Goal: Information Seeking & Learning: Learn about a topic

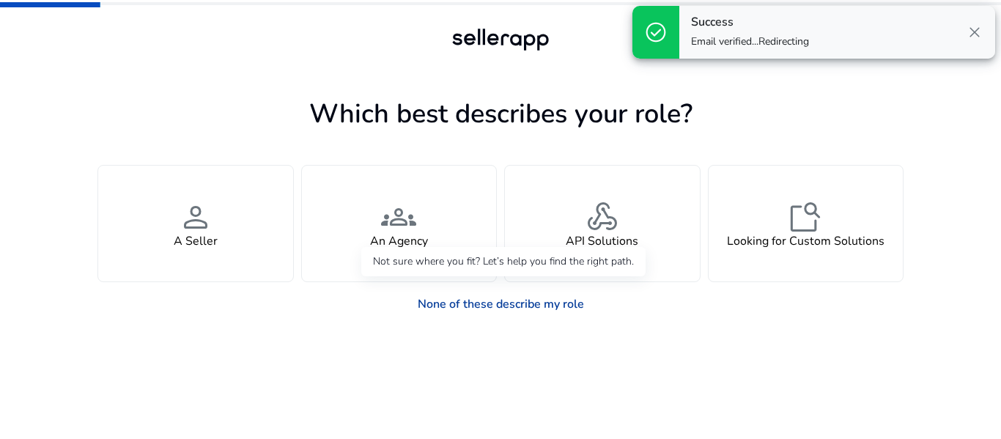
click at [458, 308] on link "None of these describe my role" at bounding box center [501, 303] width 190 height 29
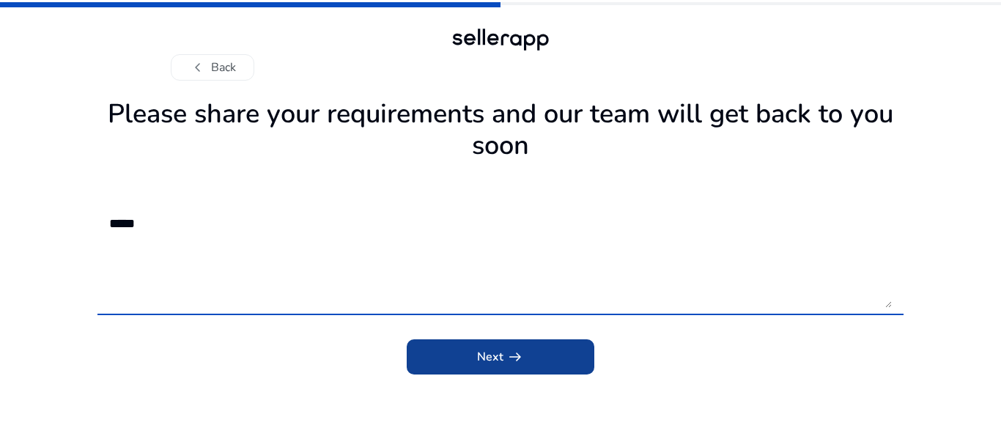
type textarea "*****"
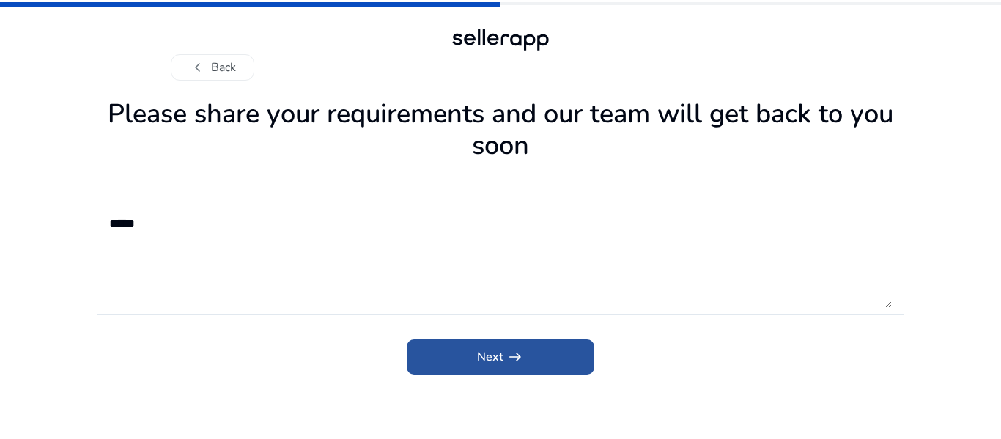
click at [445, 364] on span "submit" at bounding box center [501, 356] width 188 height 35
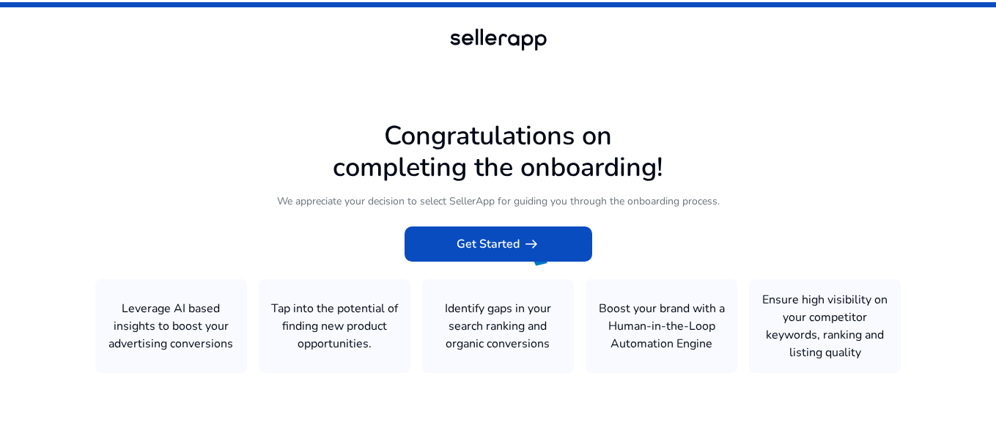
click at [495, 208] on icon at bounding box center [498, 217] width 996 height 434
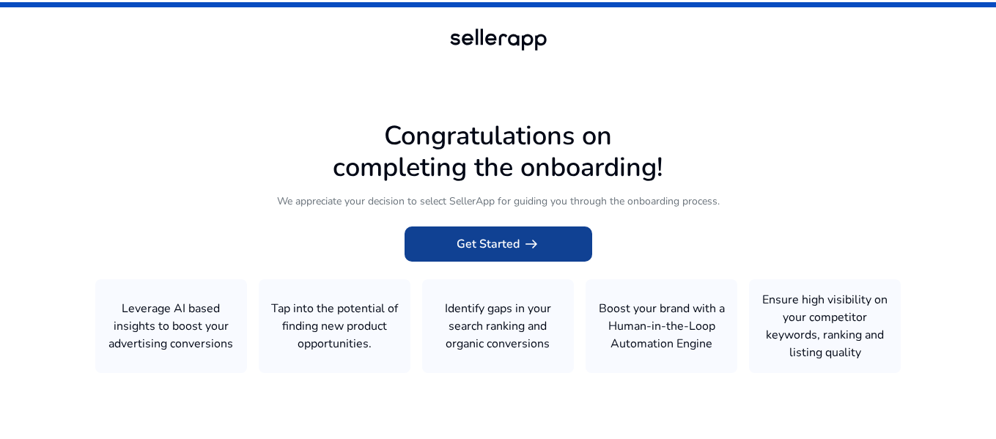
click at [492, 241] on span "Get Started arrow_right_alt" at bounding box center [498, 244] width 84 height 18
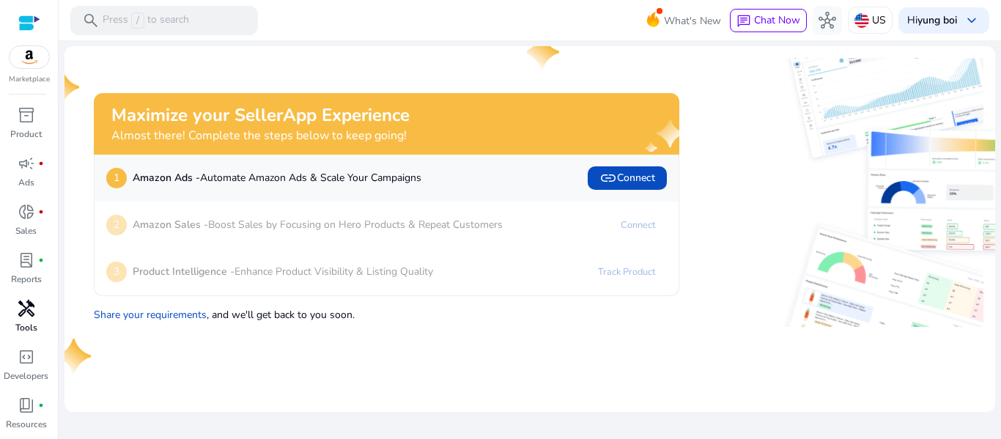
click at [20, 311] on span "handyman" at bounding box center [27, 309] width 18 height 18
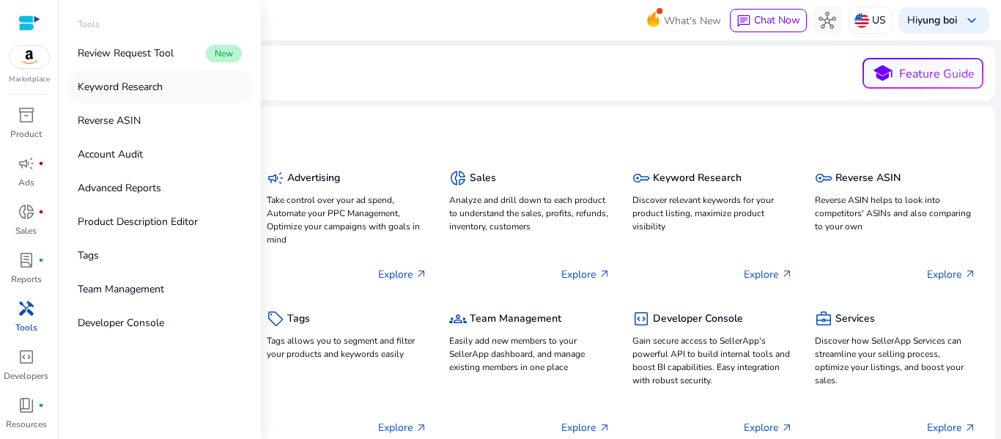
click at [134, 86] on p "Keyword Research" at bounding box center [120, 86] width 85 height 15
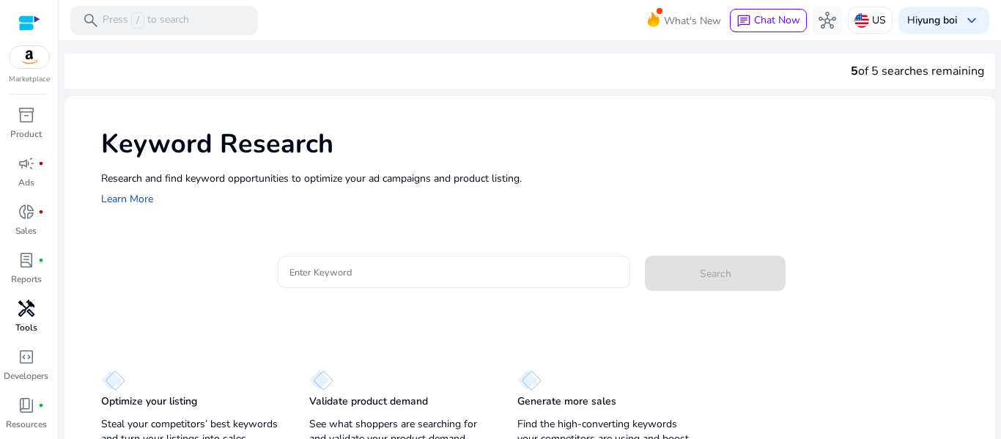
click at [349, 281] on div at bounding box center [454, 272] width 330 height 32
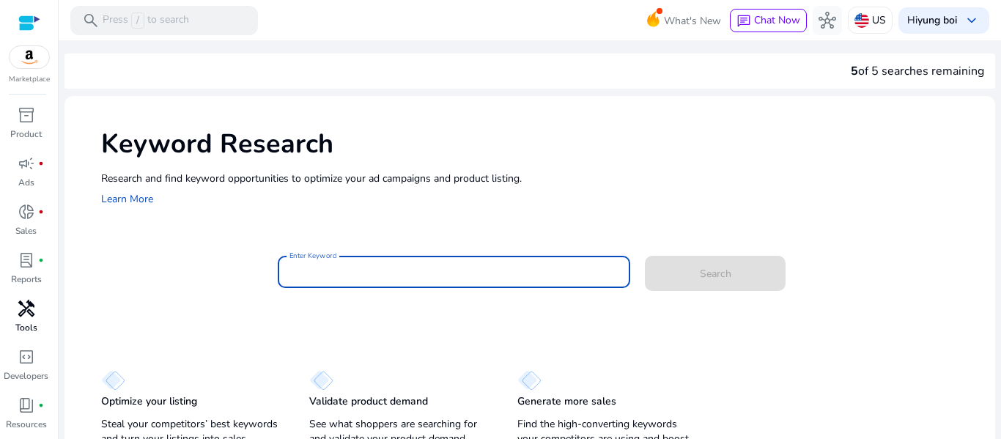
click at [7, 313] on div "handyman" at bounding box center [26, 308] width 41 height 23
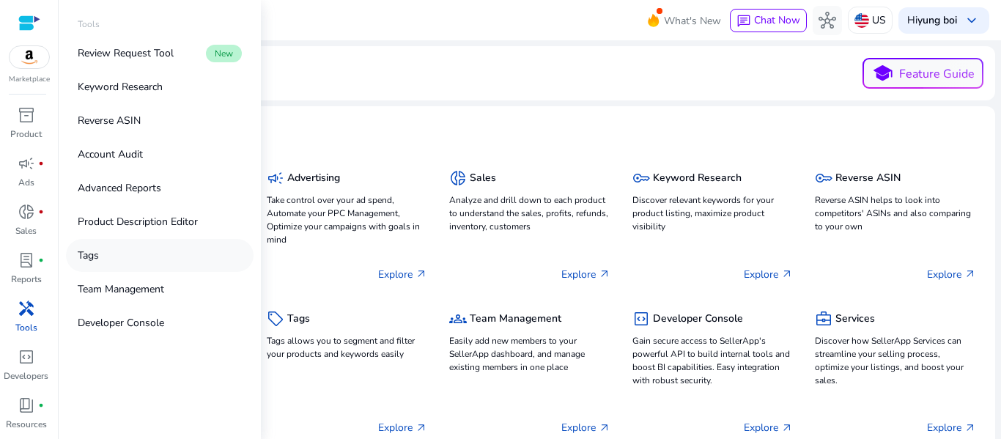
click at [69, 255] on link "Tags" at bounding box center [160, 255] width 188 height 33
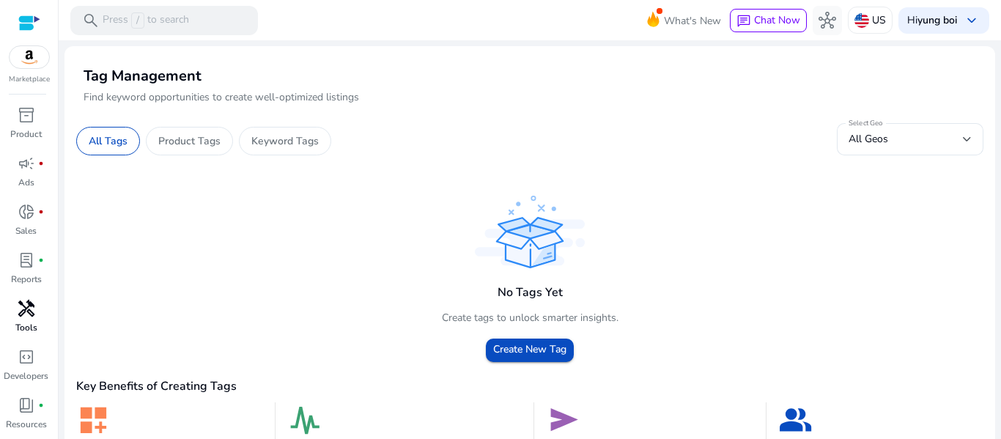
click at [12, 316] on div "handyman" at bounding box center [26, 308] width 41 height 23
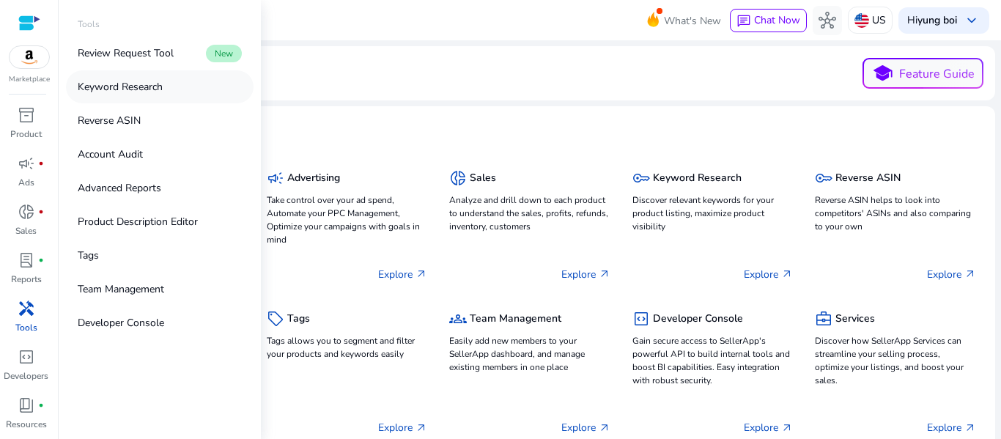
click at [123, 92] on p "Keyword Research" at bounding box center [120, 86] width 85 height 15
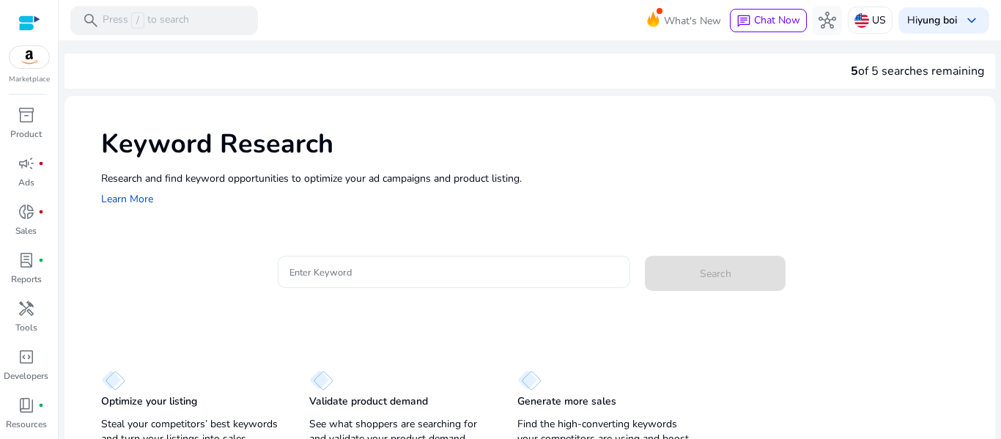
click at [388, 271] on input "Enter Keyword" at bounding box center [454, 272] width 330 height 16
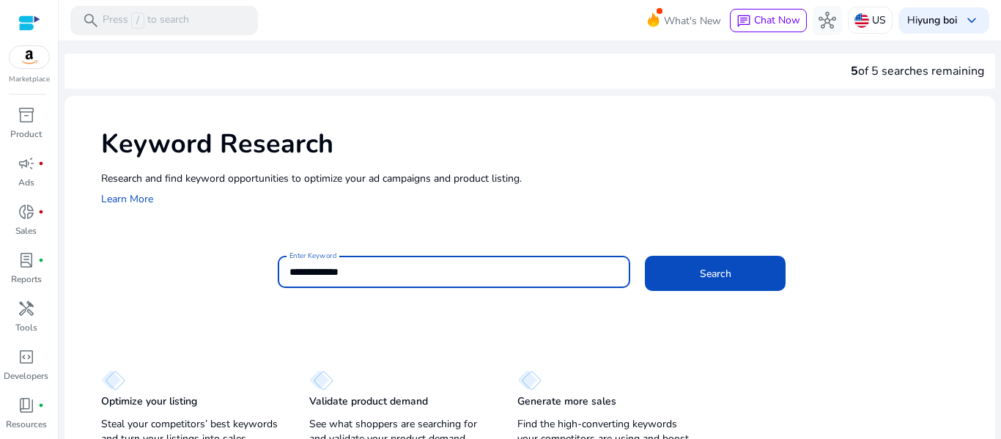
type input "**********"
click at [645, 256] on button "Search" at bounding box center [715, 273] width 141 height 35
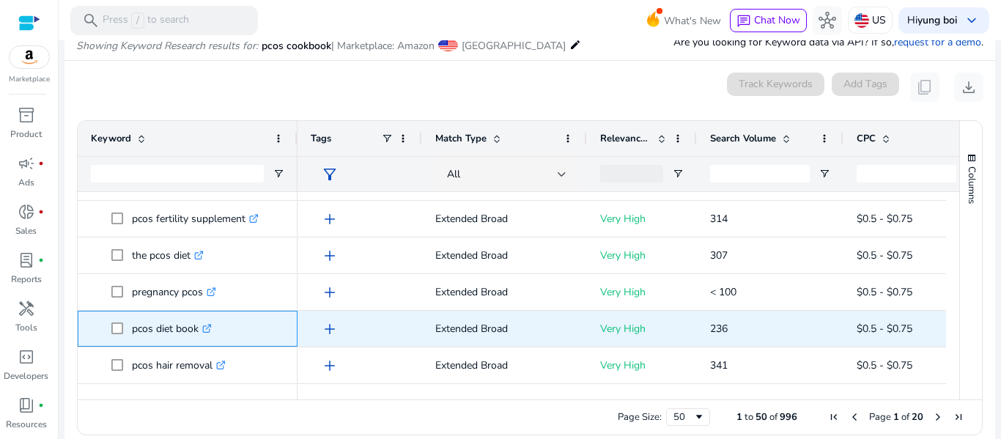
click at [242, 321] on span "pcos diet book .st0{fill:#2c8af8}" at bounding box center [197, 329] width 173 height 30
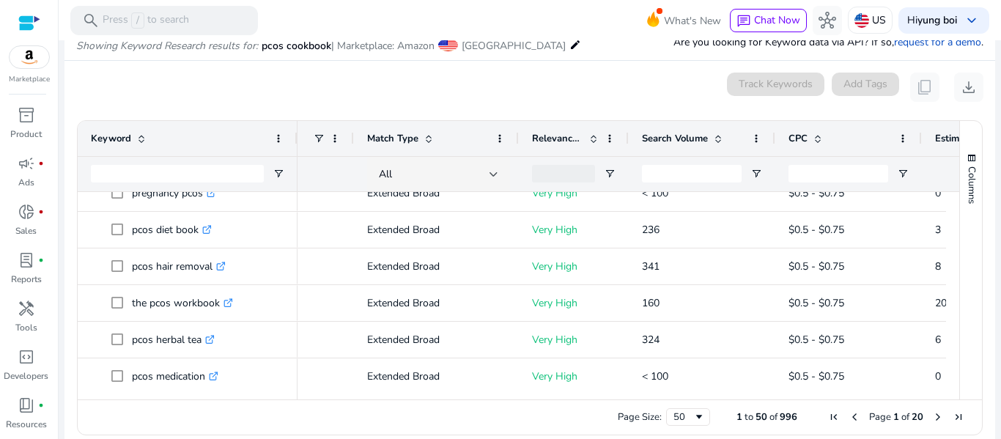
click at [425, 404] on div "Page Size: 50 1 to 50 of 996 Page 1 of 20" at bounding box center [530, 416] width 904 height 35
drag, startPoint x: 415, startPoint y: 392, endPoint x: 453, endPoint y: 397, distance: 38.4
click at [453, 397] on div at bounding box center [621, 392] width 648 height 13
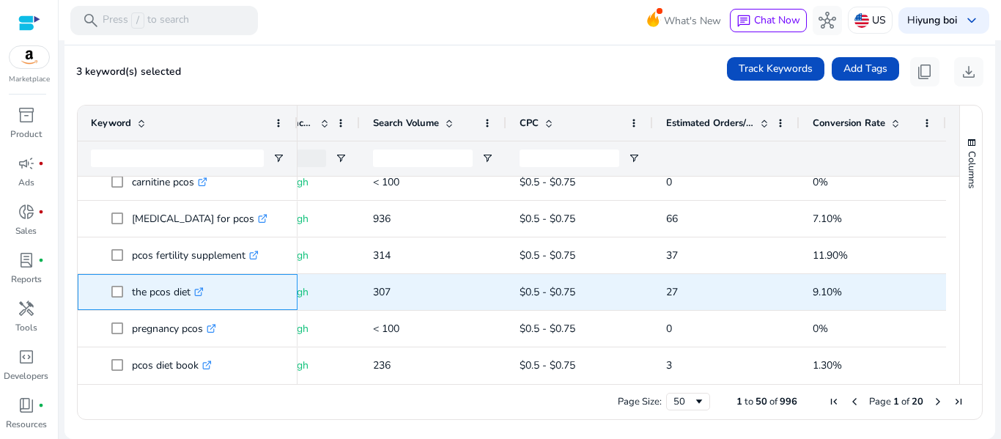
click at [126, 288] on span at bounding box center [121, 292] width 21 height 30
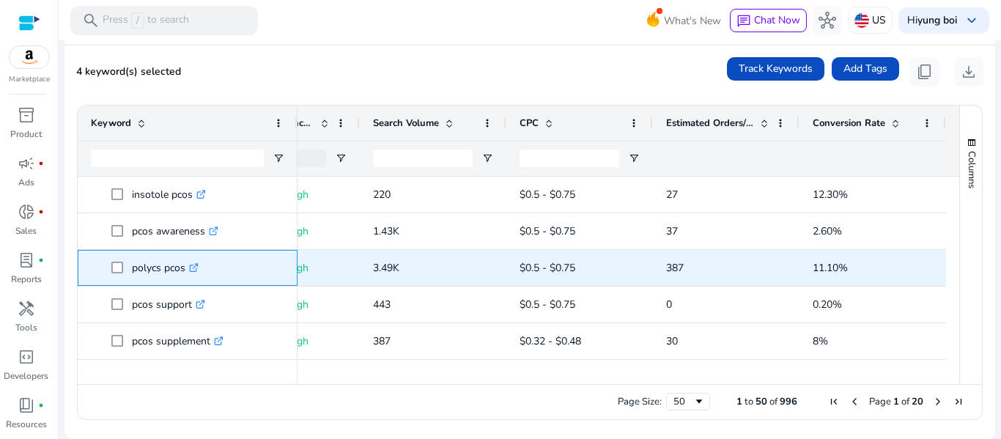
click at [127, 265] on span at bounding box center [121, 268] width 21 height 30
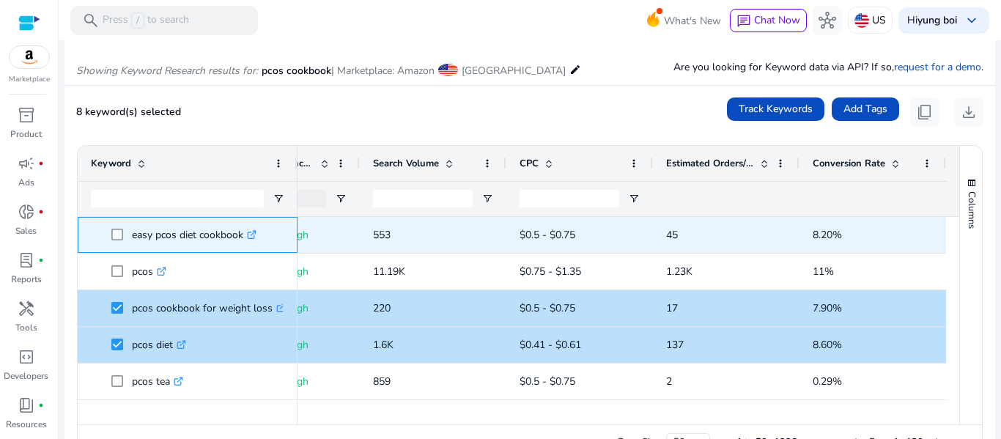
click at [137, 233] on p "easy pcos diet cookbook .st0{fill:#2c8af8}" at bounding box center [194, 235] width 125 height 30
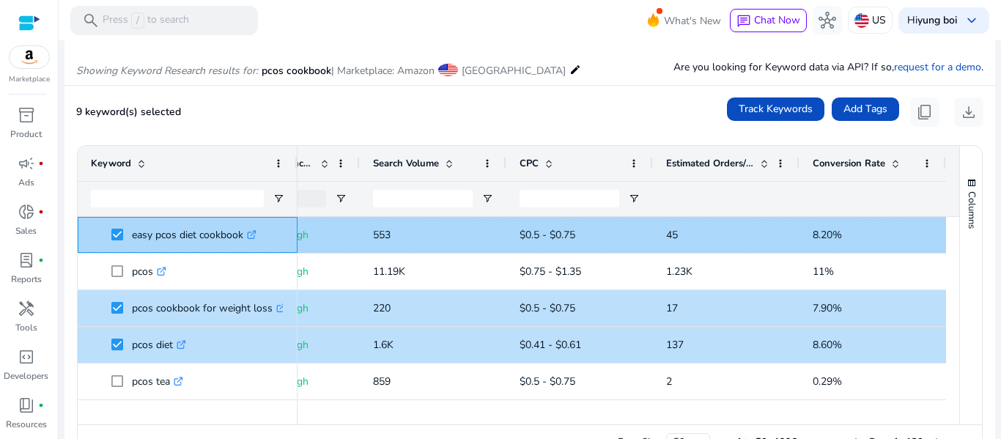
drag, startPoint x: 132, startPoint y: 234, endPoint x: 251, endPoint y: 234, distance: 119.4
click at [251, 234] on p "easy pcos diet cookbook .st0{fill:#2c8af8}" at bounding box center [194, 235] width 125 height 30
copy p "easy pcos diet cookbook"
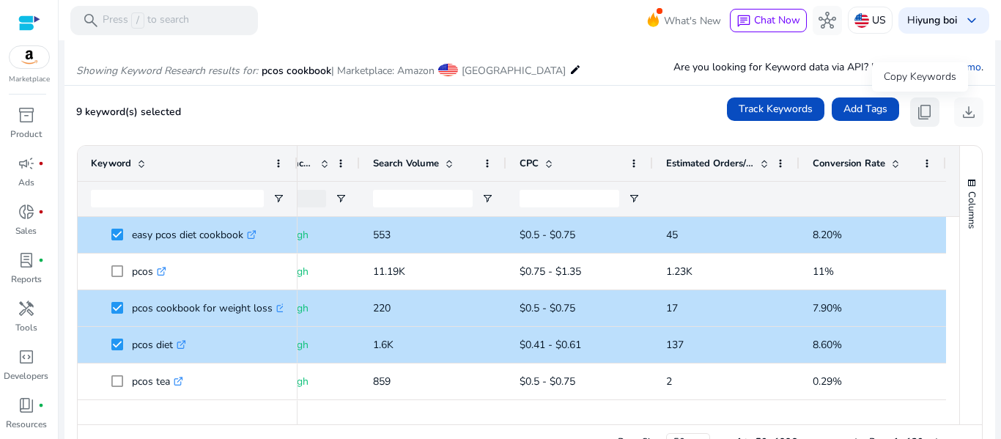
click at [917, 103] on span "content_copy" at bounding box center [925, 112] width 18 height 18
copy p "easy pcos diet cookbook"
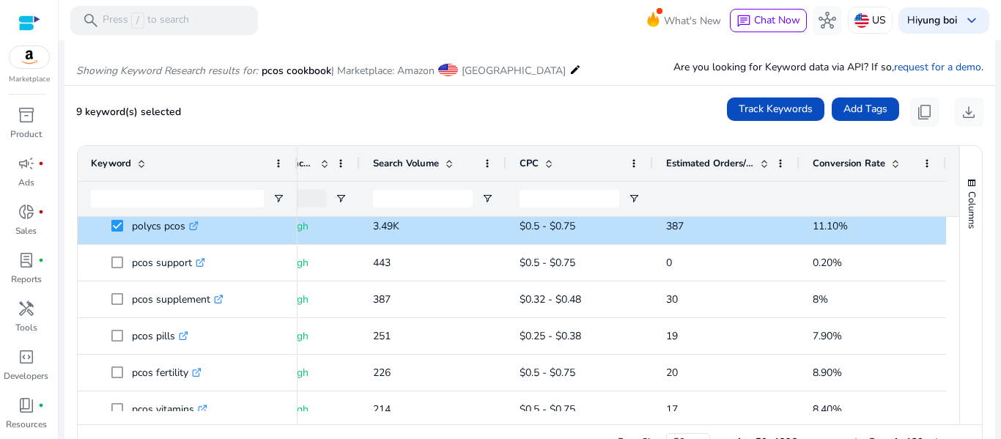
scroll to position [559, 0]
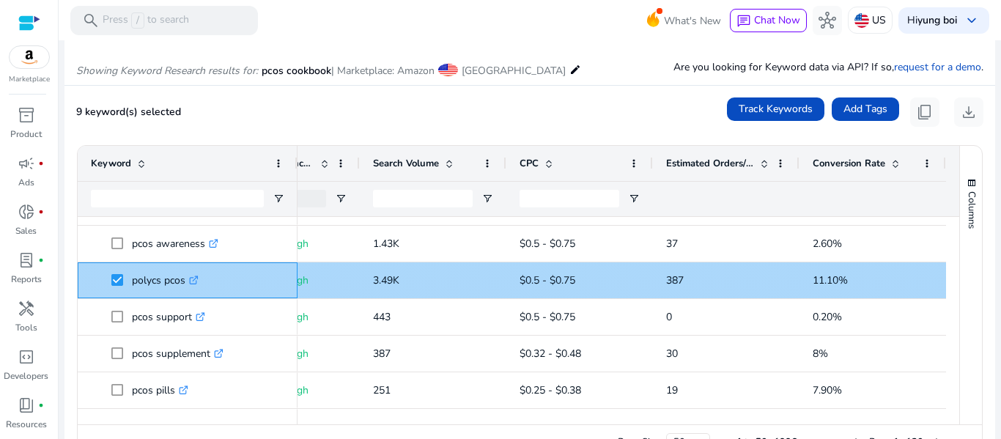
drag, startPoint x: 134, startPoint y: 283, endPoint x: 197, endPoint y: 281, distance: 63.0
click at [197, 281] on p "polycs pcos .st0{fill:#2c8af8}" at bounding box center [165, 280] width 67 height 30
copy p "polycs pcos"
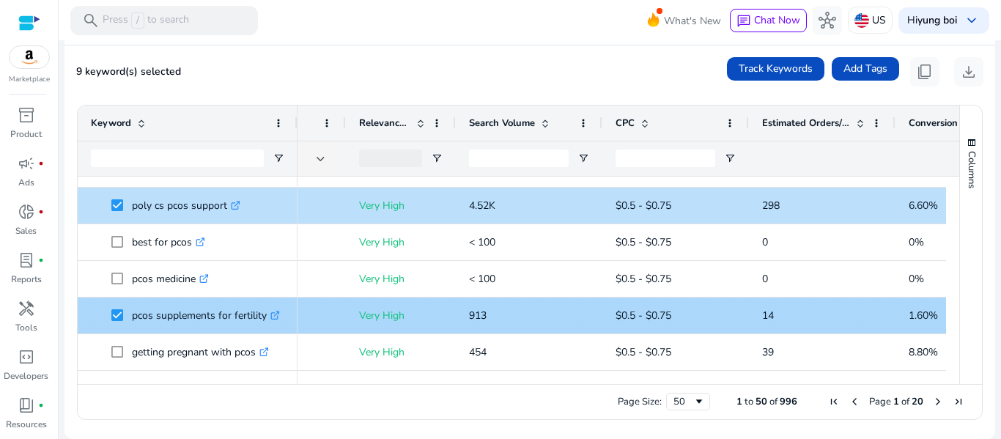
scroll to position [0, 250]
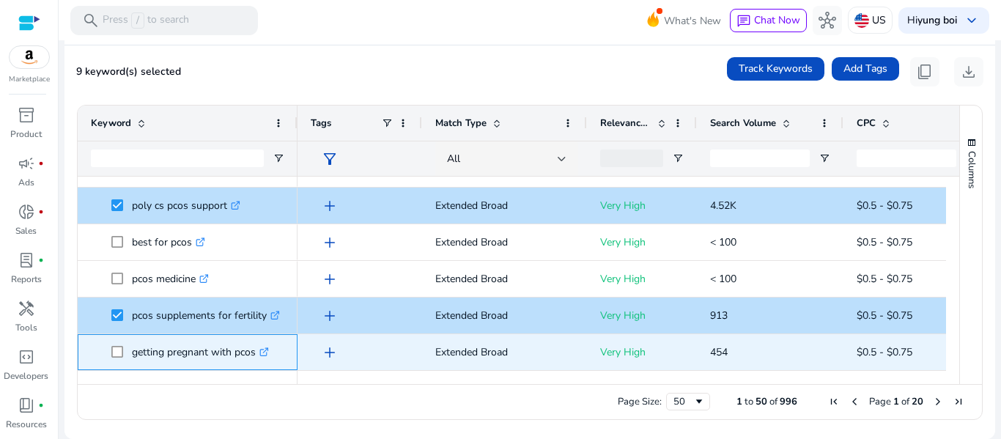
drag, startPoint x: 129, startPoint y: 354, endPoint x: 259, endPoint y: 364, distance: 130.8
click at [259, 364] on span "getting pregnant with pcos .st0{fill:#2c8af8}" at bounding box center [197, 352] width 173 height 30
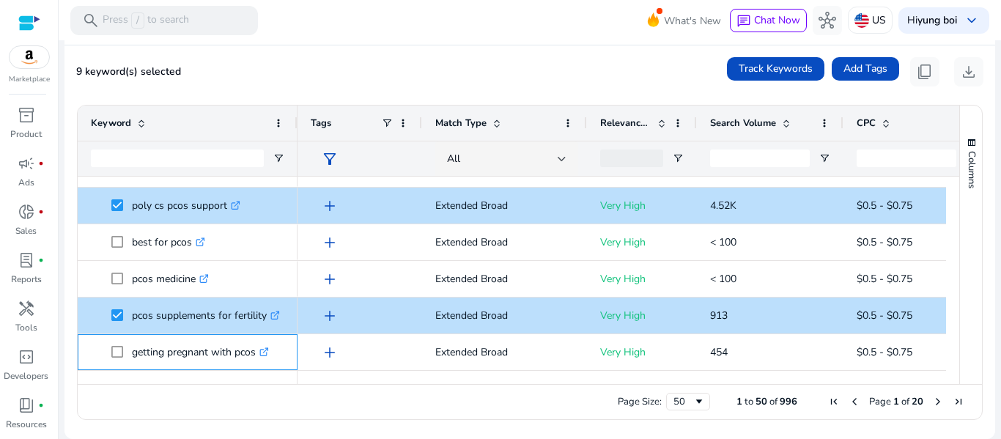
copy span "getting pregnant with pcos"
click at [544, 410] on div "Page Size: 50 1 to 50 of 996 Page 1 of 20" at bounding box center [530, 401] width 904 height 35
click at [932, 400] on span "Next Page" at bounding box center [938, 402] width 12 height 12
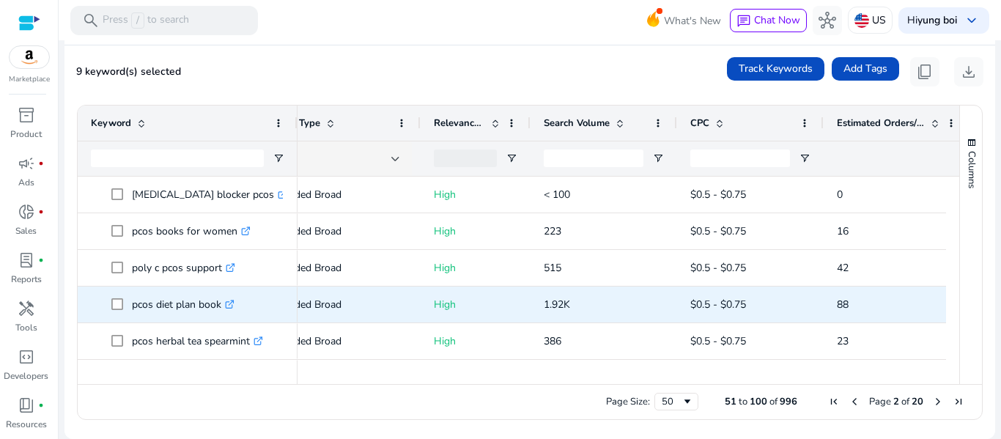
scroll to position [0, 226]
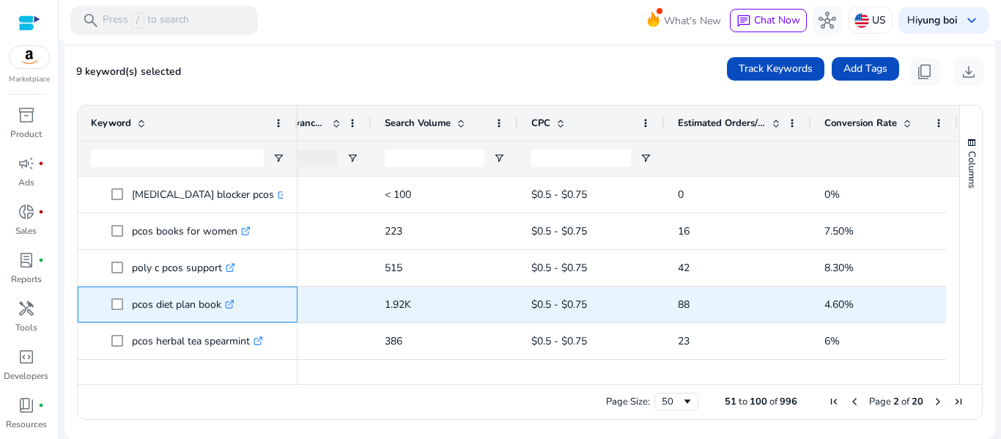
click at [125, 305] on span at bounding box center [121, 304] width 21 height 30
drag, startPoint x: 131, startPoint y: 306, endPoint x: 226, endPoint y: 303, distance: 95.3
click at [226, 303] on span "pcos diet plan book .st0{fill:#2c8af8}" at bounding box center [197, 304] width 173 height 30
copy span "pcos diet plan book"
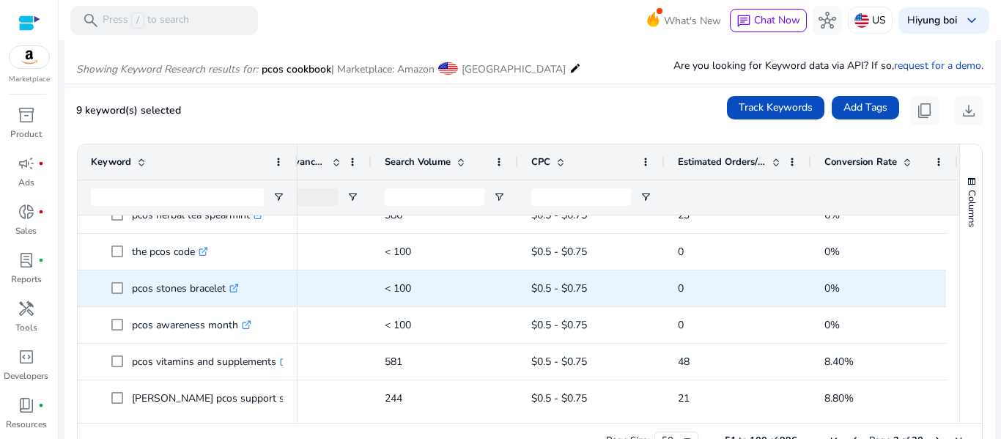
scroll to position [165, 0]
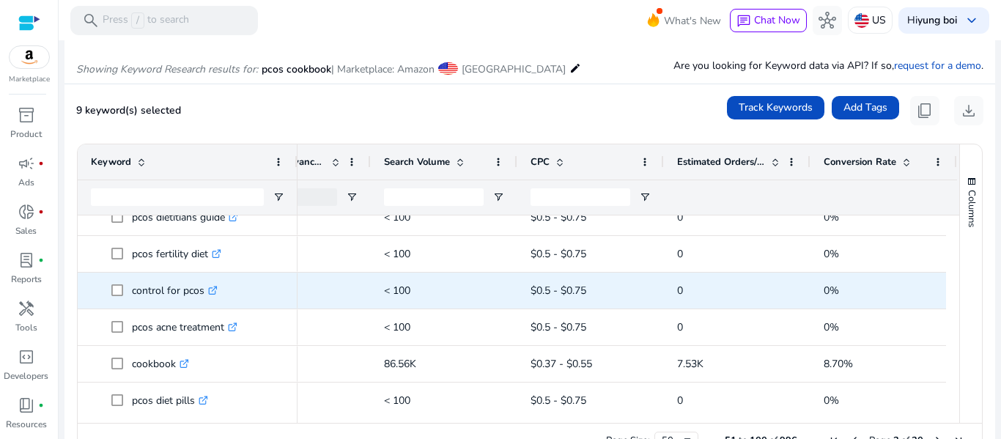
click at [432, 295] on p "< 100" at bounding box center [444, 290] width 120 height 30
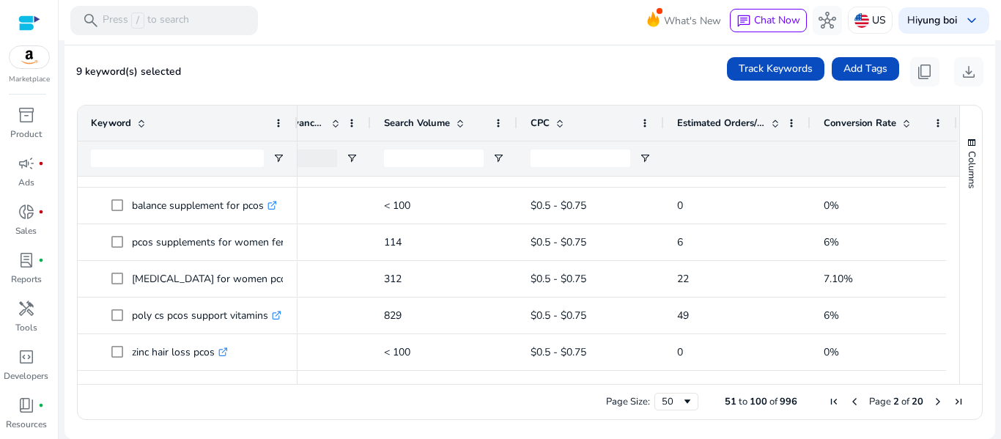
click at [932, 402] on span "Next Page" at bounding box center [938, 402] width 12 height 12
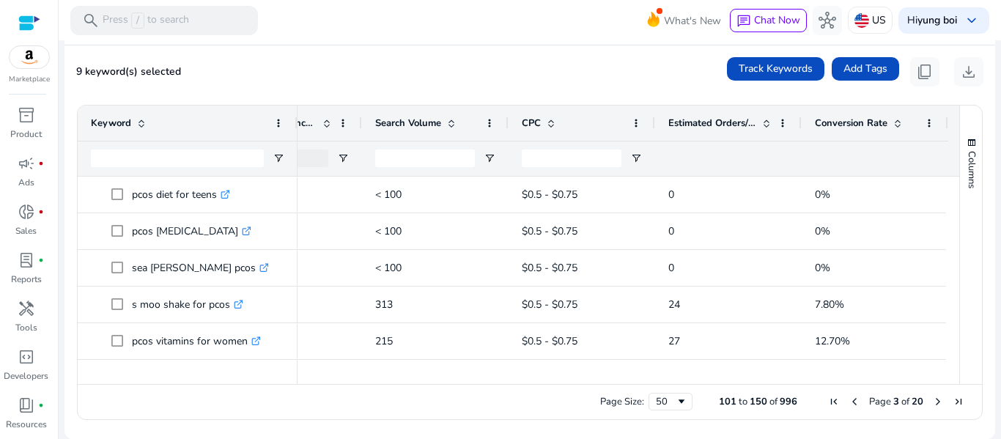
click at [828, 401] on span "First Page" at bounding box center [834, 402] width 12 height 12
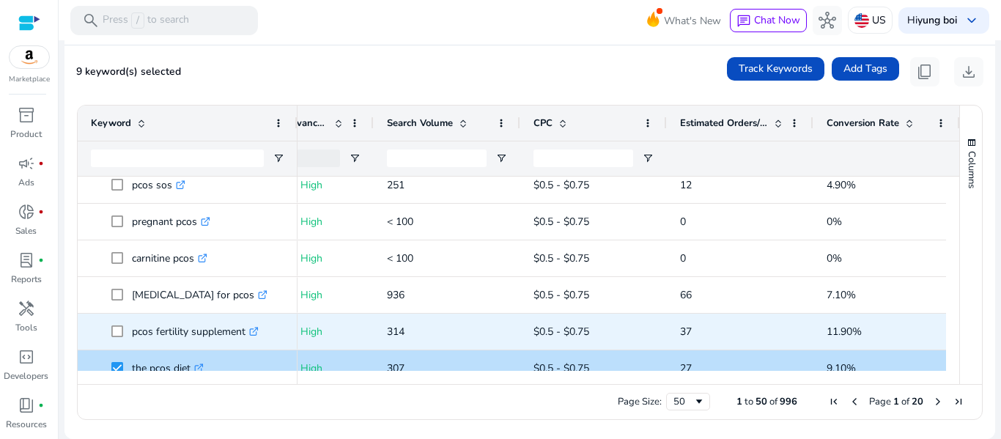
scroll to position [942, 0]
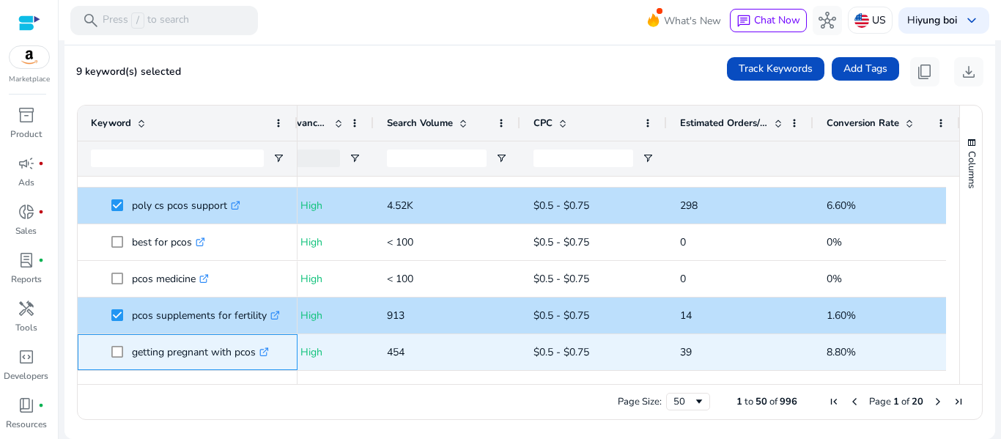
drag, startPoint x: 127, startPoint y: 353, endPoint x: 259, endPoint y: 355, distance: 131.2
click at [259, 355] on span "getting pregnant with pcos .st0{fill:#2c8af8}" at bounding box center [197, 352] width 173 height 30
copy span "getting pregnant with pcos"
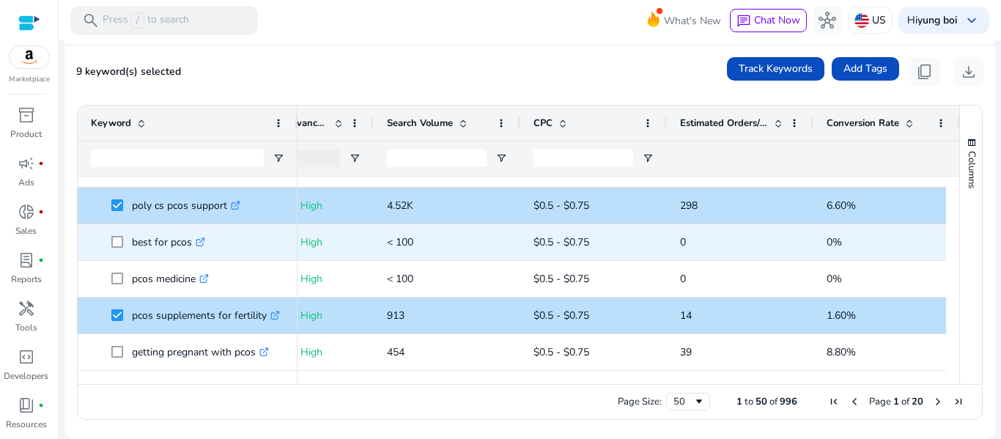
click at [452, 254] on p "< 100" at bounding box center [447, 242] width 120 height 30
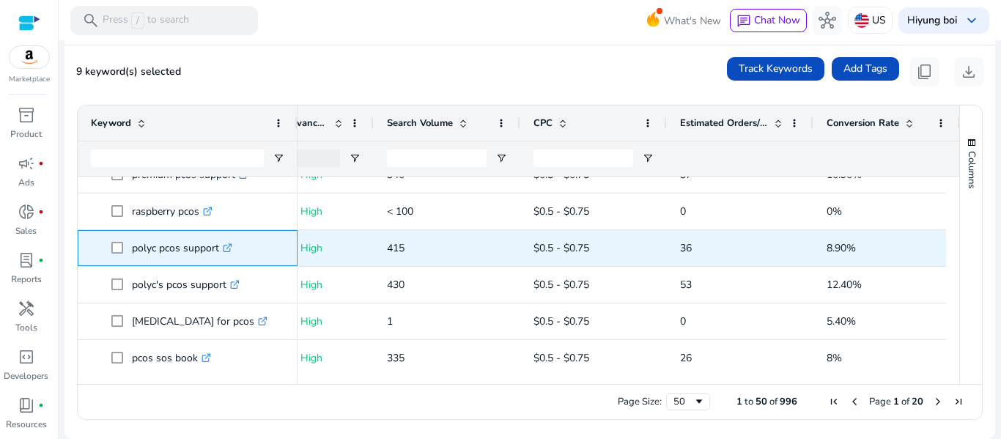
drag, startPoint x: 131, startPoint y: 249, endPoint x: 219, endPoint y: 249, distance: 87.9
click at [219, 249] on span "polyc pcos support .st0{fill:#2c8af8}" at bounding box center [197, 248] width 173 height 30
copy span "polyc pcos support"
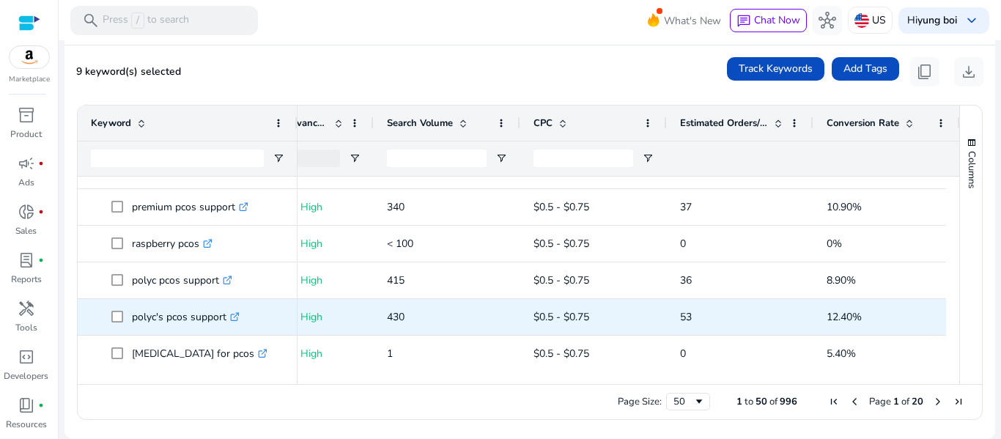
click at [154, 320] on p "polyc's pcos support .st0{fill:#2c8af8}" at bounding box center [186, 317] width 108 height 30
drag, startPoint x: 130, startPoint y: 319, endPoint x: 234, endPoint y: 314, distance: 104.2
click at [234, 314] on span "polyc's pcos support .st0{fill:#2c8af8}" at bounding box center [197, 317] width 173 height 30
copy span "polyc's pcos support"
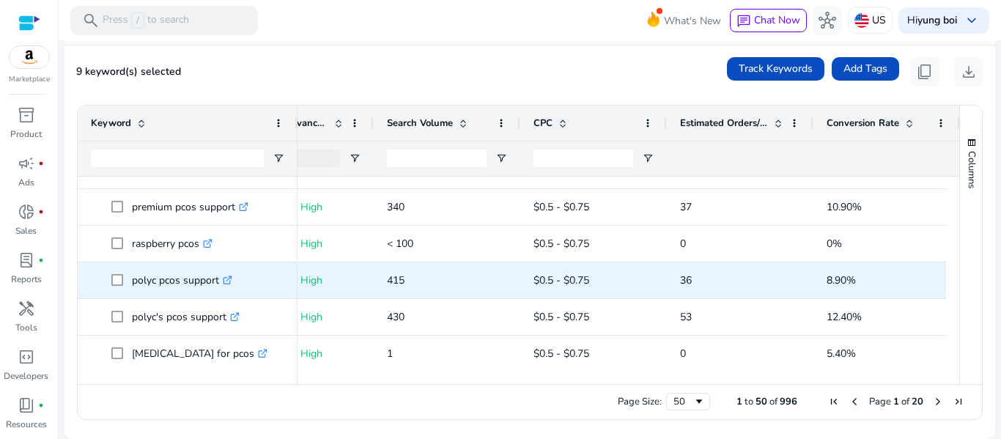
click at [420, 286] on p "415" at bounding box center [447, 280] width 120 height 30
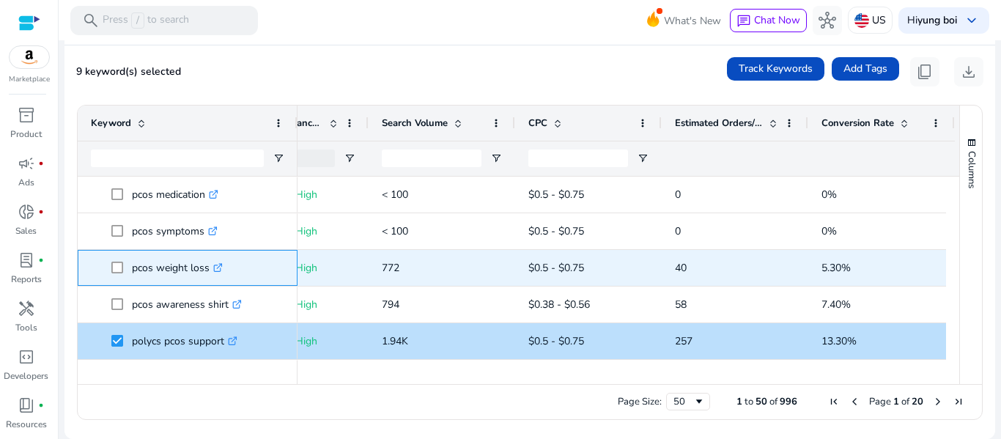
drag, startPoint x: 132, startPoint y: 268, endPoint x: 212, endPoint y: 272, distance: 80.7
click at [212, 272] on p "pcos weight loss .st0{fill:#2c8af8}" at bounding box center [177, 268] width 91 height 30
copy p "pcos weight loss"
click at [392, 267] on span "772" at bounding box center [391, 268] width 18 height 14
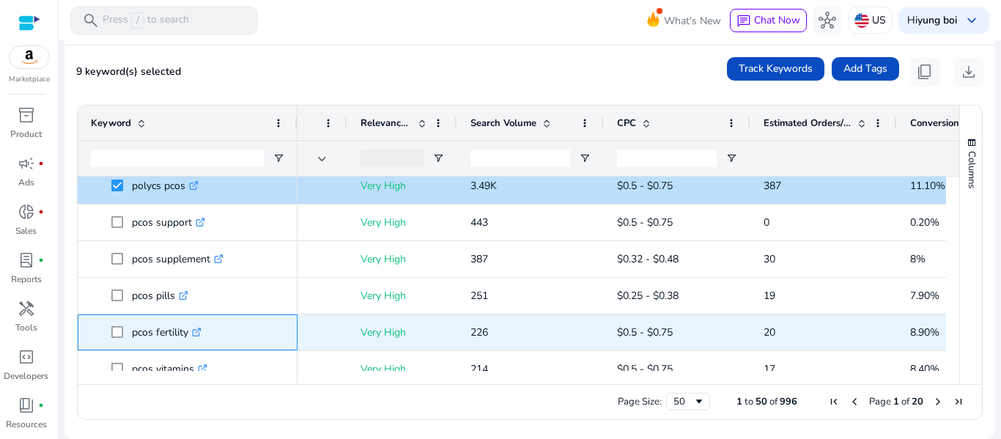
drag, startPoint x: 132, startPoint y: 332, endPoint x: 190, endPoint y: 333, distance: 57.9
click at [190, 333] on p "pcos fertility .st0{fill:#2c8af8}" at bounding box center [167, 332] width 70 height 30
copy p "pcos fertility"
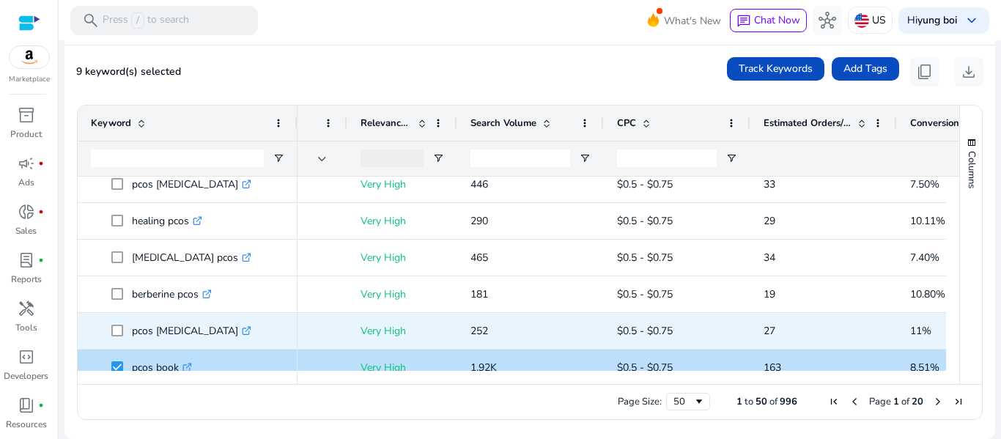
click at [371, 234] on p "Very High" at bounding box center [402, 221] width 84 height 30
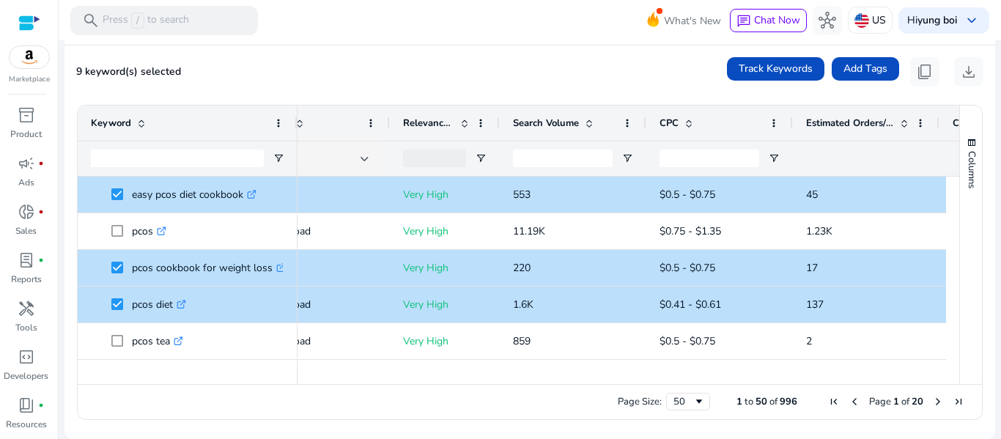
scroll to position [0, 0]
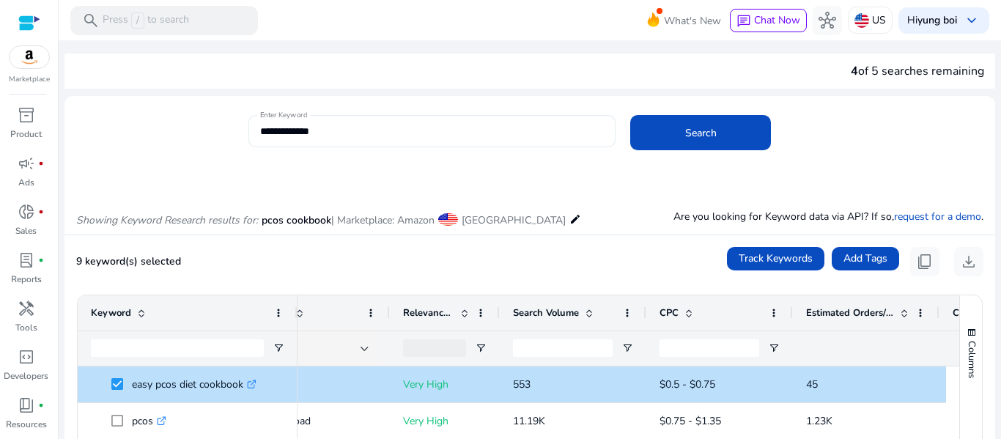
click at [260, 133] on input "**********" at bounding box center [432, 131] width 344 height 16
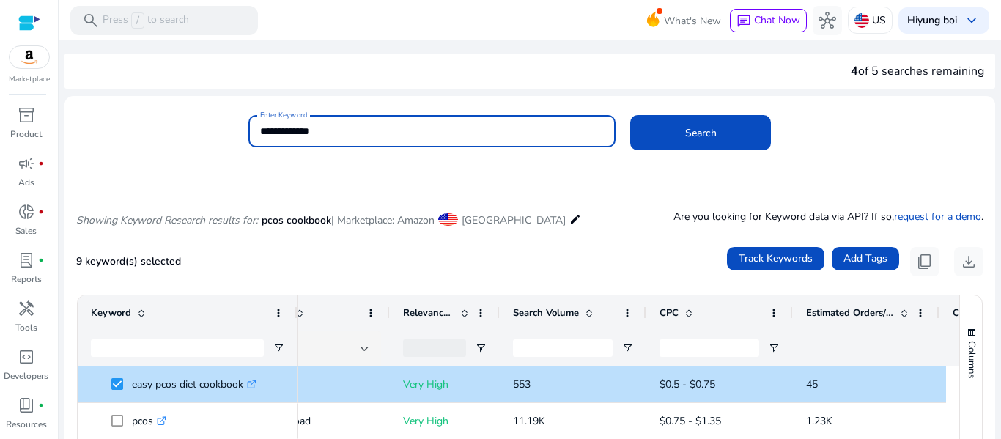
click at [260, 133] on input "**********" at bounding box center [432, 131] width 344 height 16
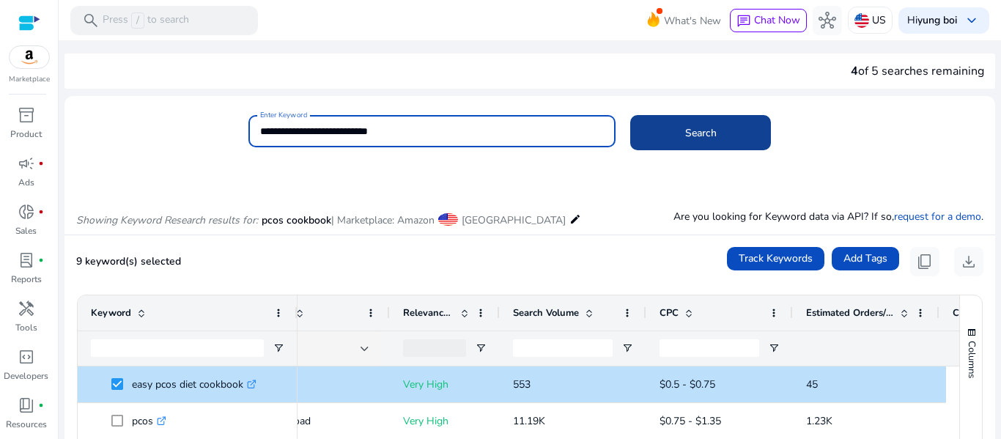
type input "**********"
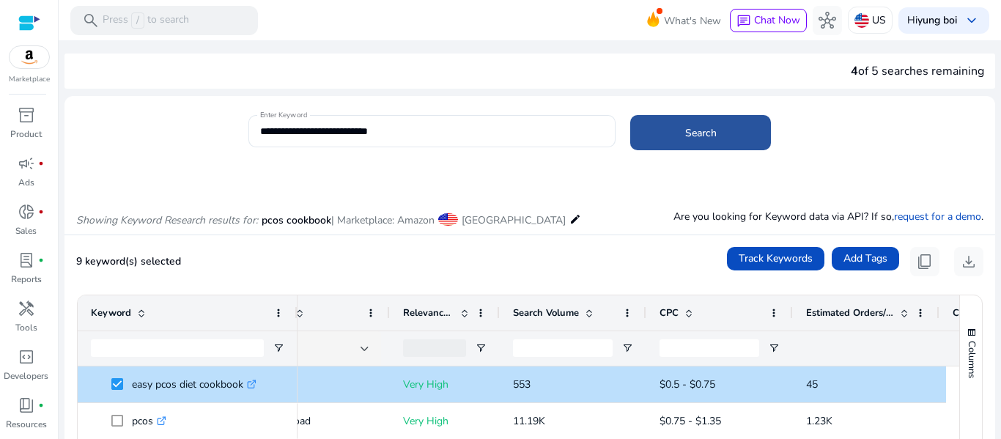
click at [665, 136] on span at bounding box center [700, 132] width 141 height 35
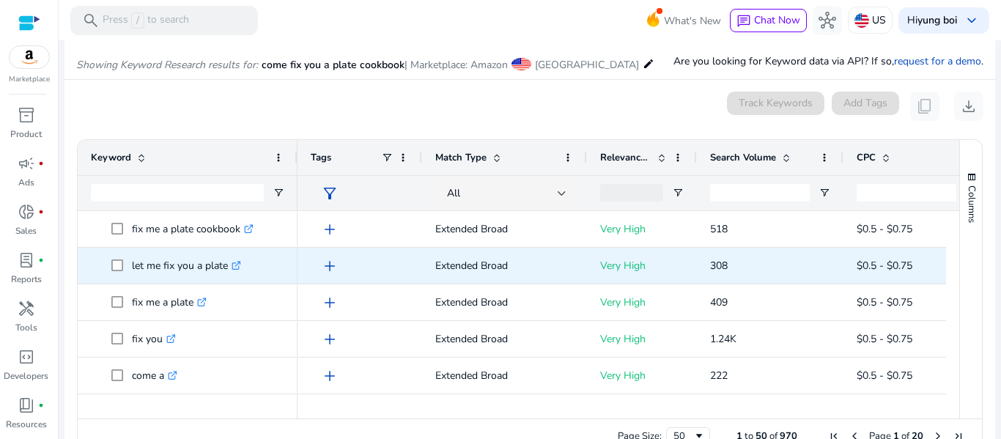
scroll to position [190, 0]
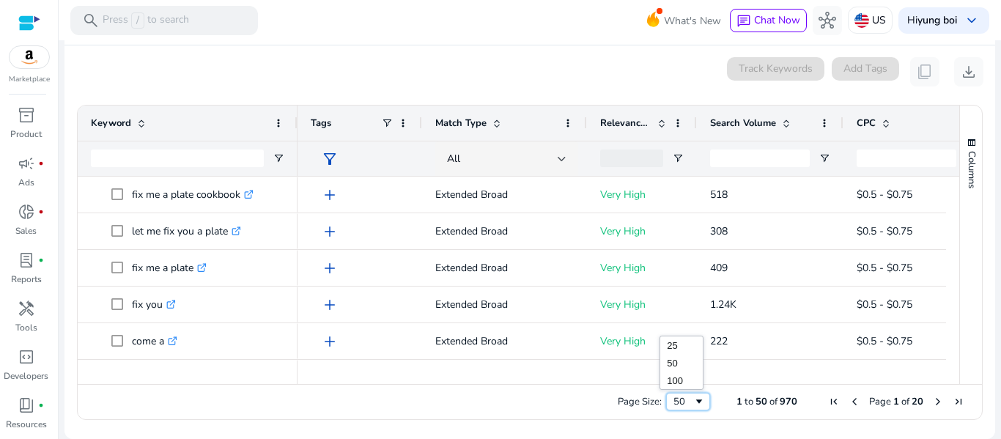
click at [685, 403] on div "50" at bounding box center [683, 401] width 20 height 13
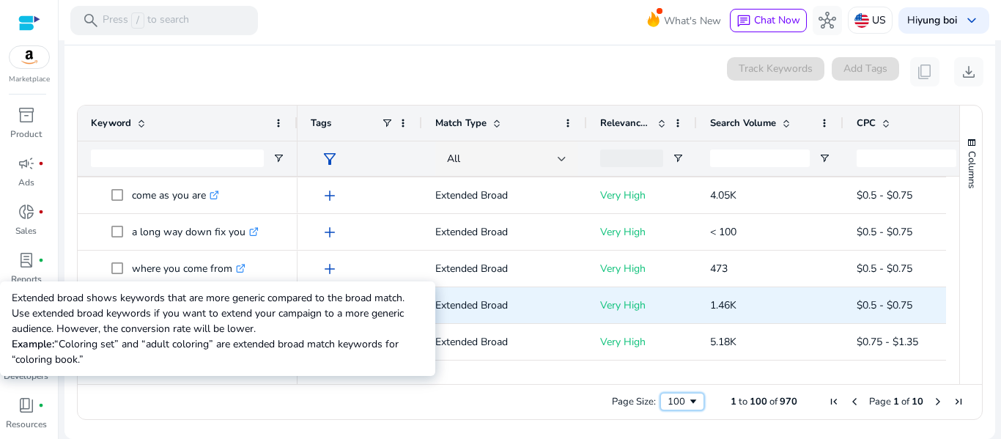
scroll to position [922, 0]
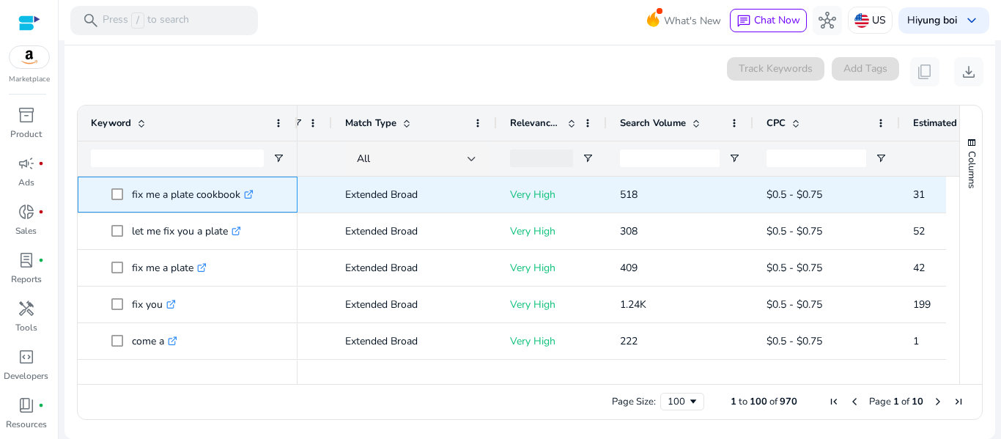
drag, startPoint x: 129, startPoint y: 195, endPoint x: 246, endPoint y: 196, distance: 117.2
click at [246, 196] on span "fix me a plate cookbook .st0{fill:#2c8af8}" at bounding box center [197, 195] width 173 height 30
copy span "fix me a plate cookbook"
